Goal: Task Accomplishment & Management: Use online tool/utility

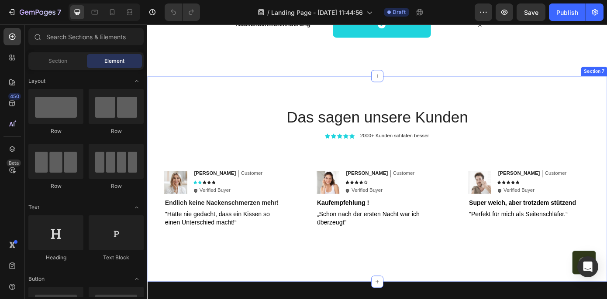
scroll to position [2078, 0]
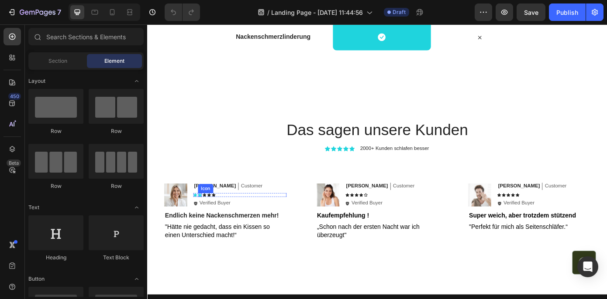
click at [205, 218] on icon at bounding box center [207, 219] width 4 height 4
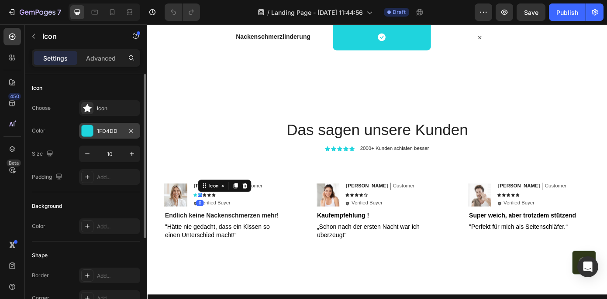
click at [113, 129] on div "1FD4DD" at bounding box center [109, 131] width 25 height 8
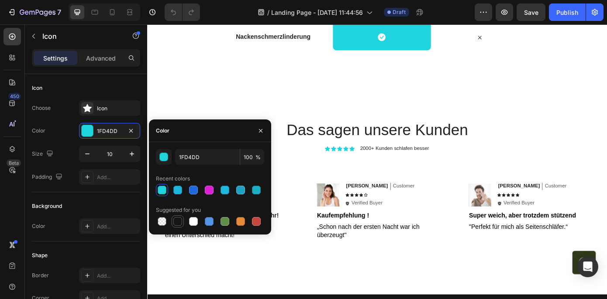
click at [176, 223] on div at bounding box center [177, 221] width 9 height 9
type input "151515"
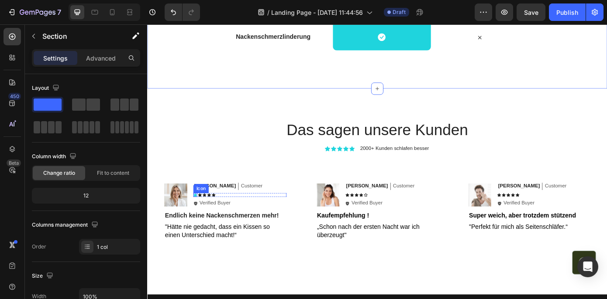
click at [200, 218] on icon at bounding box center [201, 219] width 4 height 4
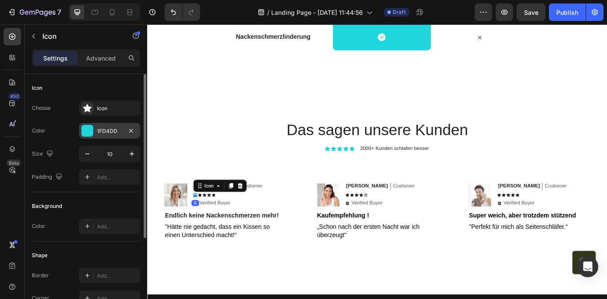
click at [115, 126] on div "1FD4DD" at bounding box center [109, 131] width 61 height 16
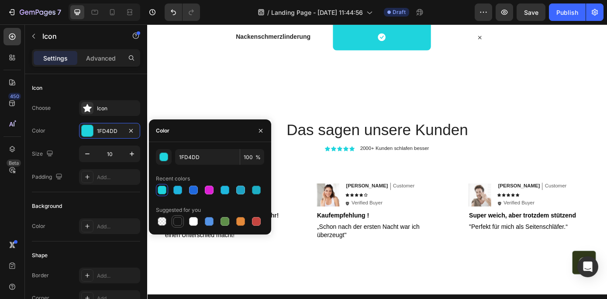
click at [178, 220] on div at bounding box center [177, 221] width 9 height 9
type input "151515"
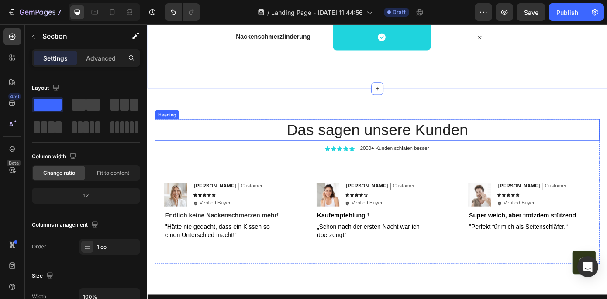
click at [202, 141] on h2 "Das sagen unsere Kunden" at bounding box center [409, 145] width 506 height 24
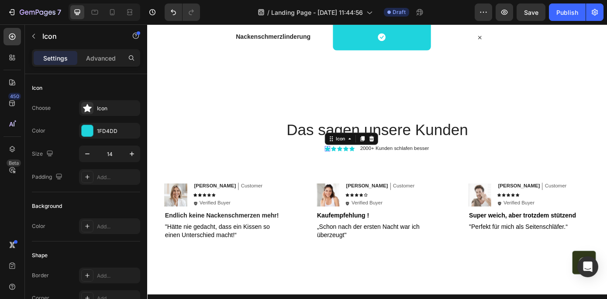
click at [351, 167] on div "Icon 0" at bounding box center [352, 166] width 6 height 6
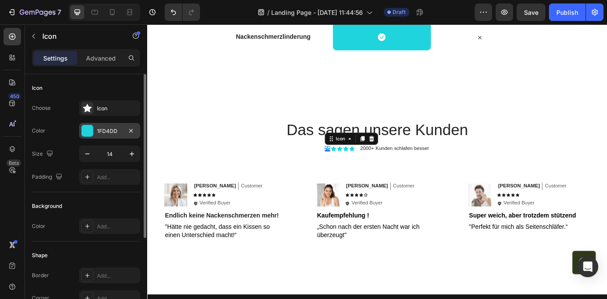
click at [98, 131] on div "1FD4DD" at bounding box center [109, 131] width 25 height 8
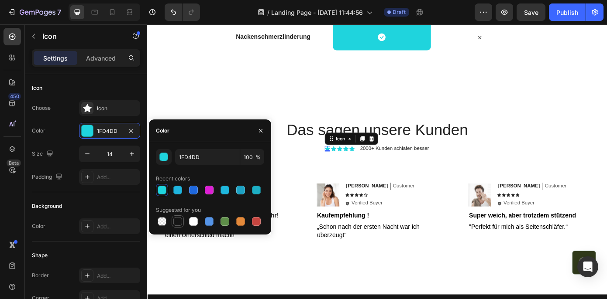
click at [175, 223] on div at bounding box center [177, 221] width 9 height 9
type input "151515"
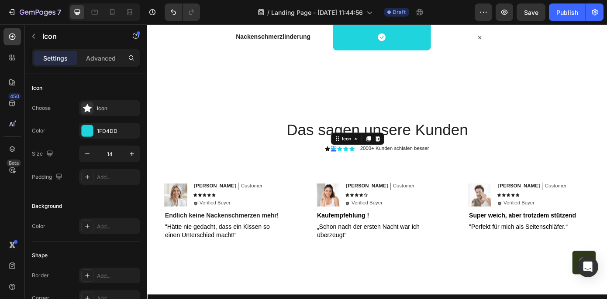
click at [360, 165] on icon at bounding box center [359, 166] width 6 height 6
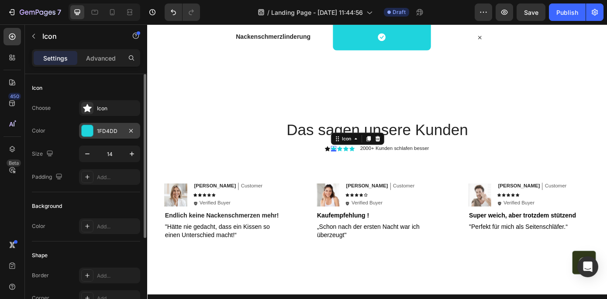
click at [108, 134] on div "1FD4DD" at bounding box center [109, 131] width 25 height 8
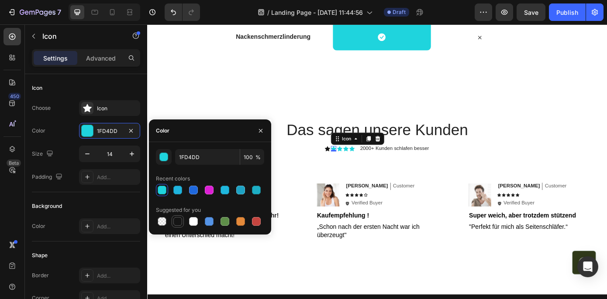
click at [182, 220] on div at bounding box center [177, 222] width 10 height 10
type input "151515"
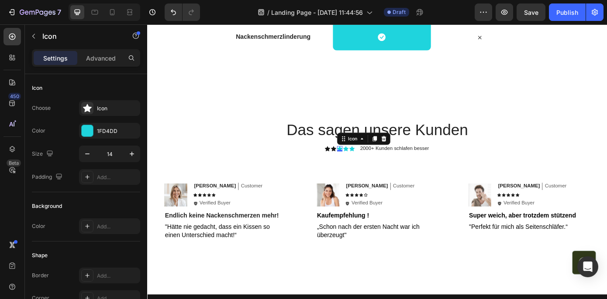
click at [364, 166] on div "Icon 0" at bounding box center [366, 166] width 6 height 6
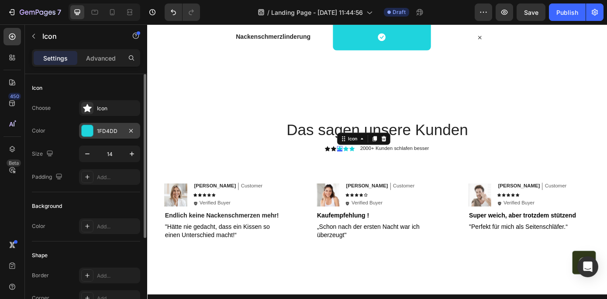
click at [117, 129] on div "1FD4DD" at bounding box center [109, 131] width 25 height 8
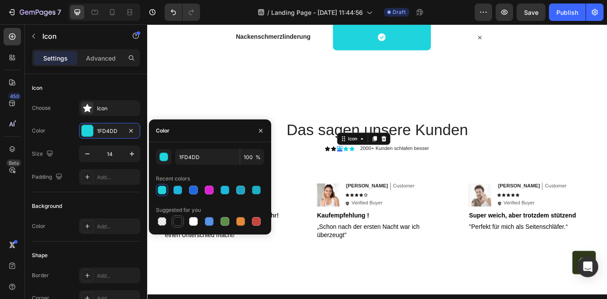
click at [180, 220] on div at bounding box center [177, 221] width 9 height 9
type input "151515"
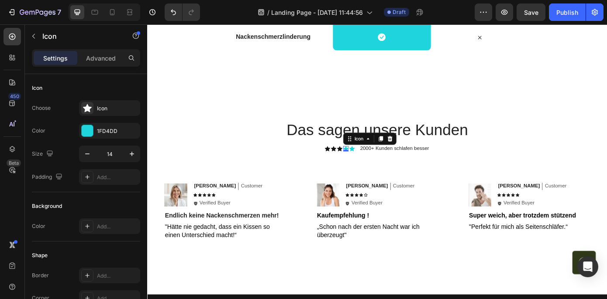
click at [372, 166] on div "Icon 0" at bounding box center [373, 166] width 6 height 6
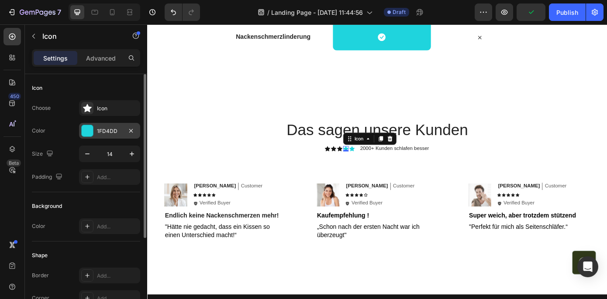
click at [123, 136] on div "1FD4DD" at bounding box center [109, 131] width 61 height 16
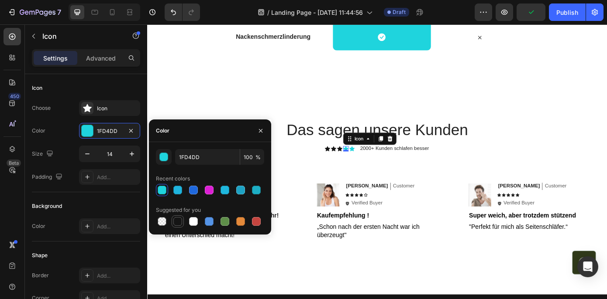
click at [172, 221] on div at bounding box center [177, 222] width 10 height 10
type input "151515"
click at [380, 167] on div "Icon" at bounding box center [380, 166] width 6 height 6
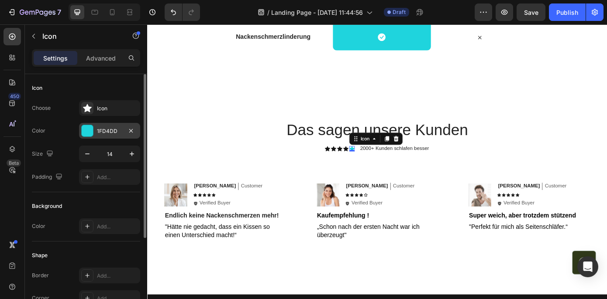
click at [90, 135] on div at bounding box center [87, 130] width 11 height 11
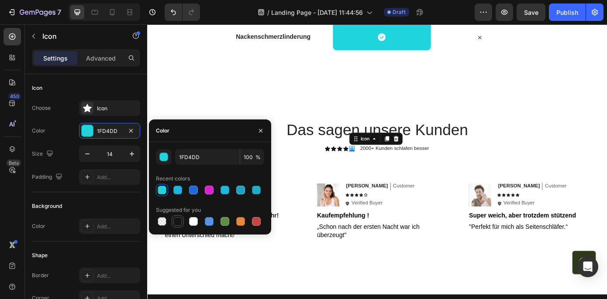
click at [182, 220] on div at bounding box center [177, 222] width 10 height 10
type input "151515"
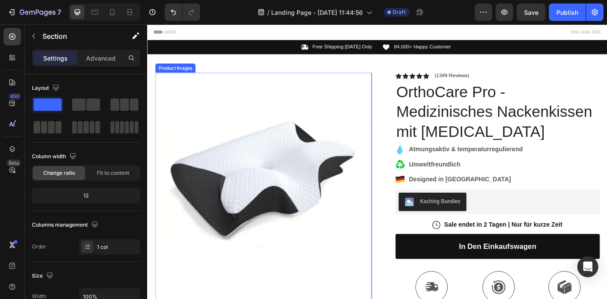
scroll to position [0, 0]
click at [314, 192] on img at bounding box center [279, 202] width 247 height 247
